Goal: Transaction & Acquisition: Purchase product/service

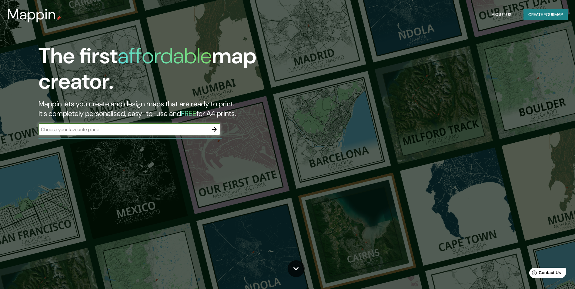
click at [196, 129] on input "text" at bounding box center [124, 129] width 170 height 7
type input "[GEOGRAPHIC_DATA]"
click at [220, 129] on button "button" at bounding box center [214, 129] width 12 height 12
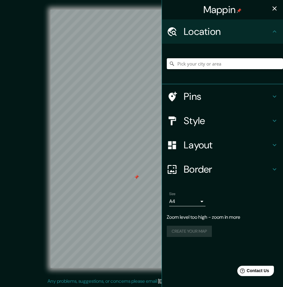
click at [203, 64] on input "Pick your city or area" at bounding box center [225, 63] width 116 height 11
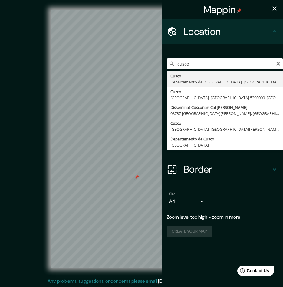
type input "Cusco, [GEOGRAPHIC_DATA], [GEOGRAPHIC_DATA]"
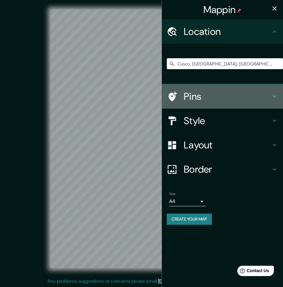
click at [193, 98] on h4 "Pins" at bounding box center [227, 96] width 87 height 12
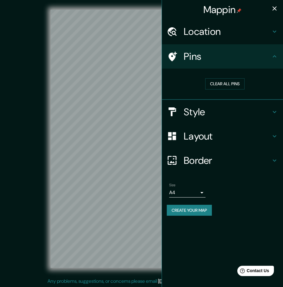
click at [194, 114] on h4 "Style" at bounding box center [227, 112] width 87 height 12
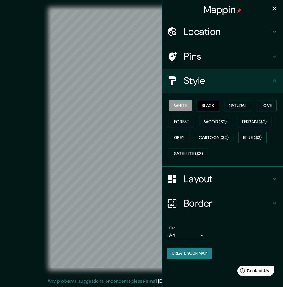
click at [214, 107] on button "Black" at bounding box center [208, 105] width 23 height 11
click at [238, 106] on button "Natural" at bounding box center [238, 105] width 28 height 11
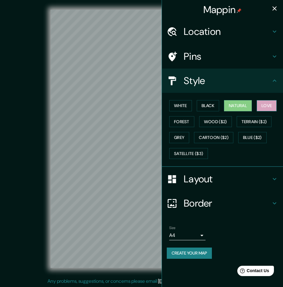
click at [267, 105] on button "Love" at bounding box center [267, 105] width 20 height 11
click at [189, 122] on button "Forest" at bounding box center [181, 121] width 25 height 11
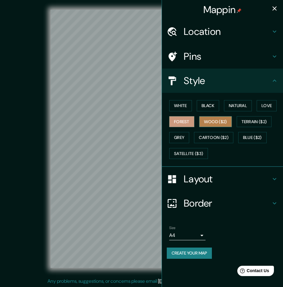
click at [220, 122] on button "Wood ($2)" at bounding box center [216, 121] width 33 height 11
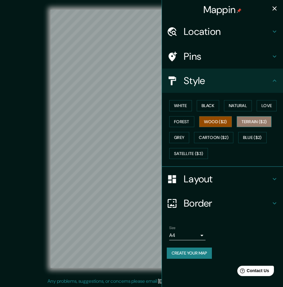
click at [256, 119] on button "Terrain ($2)" at bounding box center [254, 121] width 35 height 11
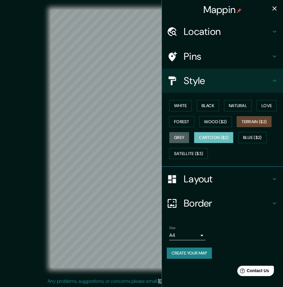
drag, startPoint x: 187, startPoint y: 137, endPoint x: 200, endPoint y: 139, distance: 12.3
click at [188, 137] on button "Grey" at bounding box center [179, 137] width 20 height 11
click at [226, 137] on button "Cartoon ($2)" at bounding box center [213, 137] width 39 height 11
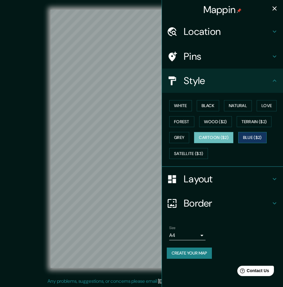
click at [258, 138] on button "Blue ($2)" at bounding box center [253, 137] width 29 height 11
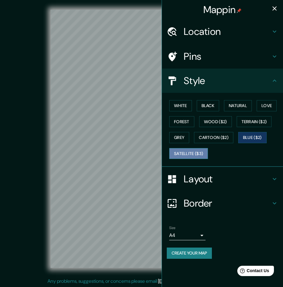
click at [177, 153] on button "Satellite ($3)" at bounding box center [188, 153] width 39 height 11
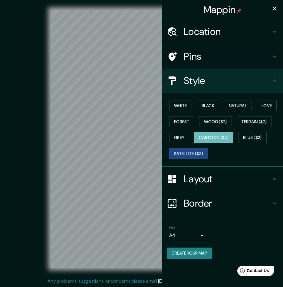
click at [222, 140] on button "Cartoon ($2)" at bounding box center [213, 137] width 39 height 11
click at [213, 106] on button "Black" at bounding box center [208, 105] width 23 height 11
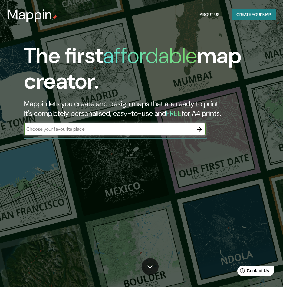
click at [173, 132] on input "text" at bounding box center [109, 129] width 170 height 7
click at [48, 129] on input "text" at bounding box center [109, 129] width 170 height 7
type input "cusco"
